Goal: Task Accomplishment & Management: Manage account settings

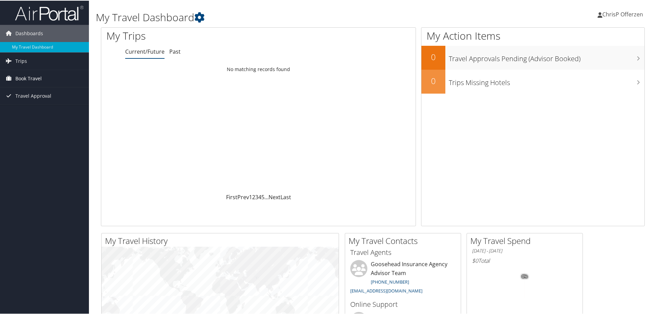
click at [31, 76] on span "Book Travel" at bounding box center [28, 77] width 26 height 17
click at [33, 112] on link "Book/Manage Online Trips" at bounding box center [44, 112] width 89 height 10
click at [613, 11] on span "ChrisP Offerzen" at bounding box center [622, 14] width 41 height 8
click at [579, 109] on link "Sign Out" at bounding box center [604, 112] width 76 height 12
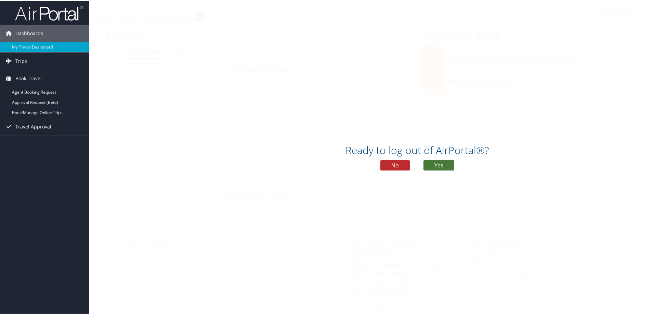
click at [437, 164] on button "Yes" at bounding box center [439, 165] width 31 height 10
